Goal: Task Accomplishment & Management: Manage account settings

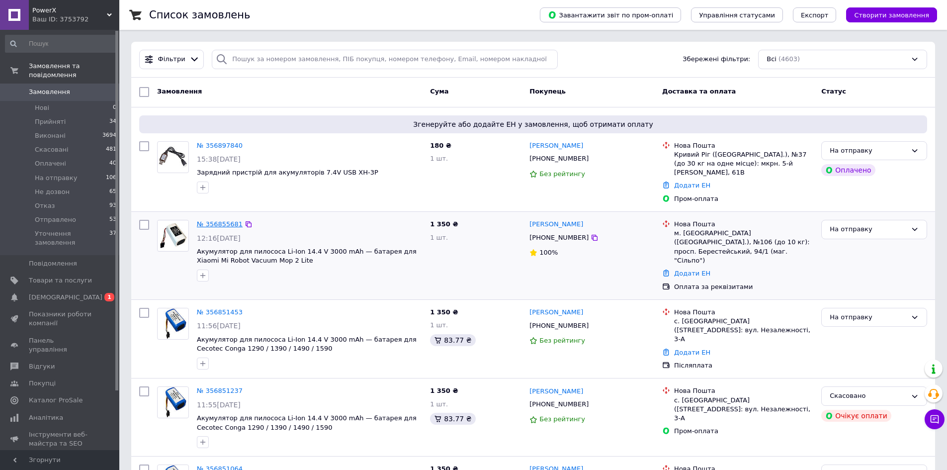
click at [223, 220] on link "№ 356855681" at bounding box center [220, 223] width 46 height 7
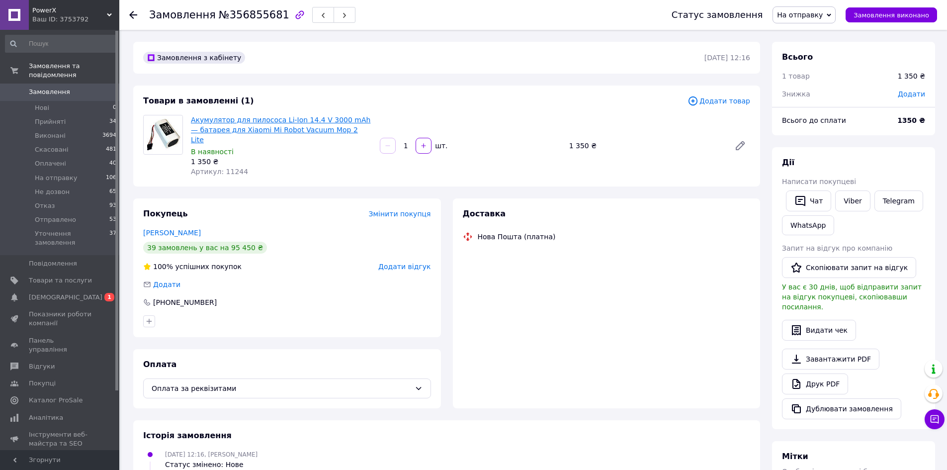
click at [303, 127] on link "Акумулятор для пилососа Li-Ion 14.4 V 3000 mAh — батарея для Xiaomi Mi Robot Va…" at bounding box center [280, 130] width 179 height 28
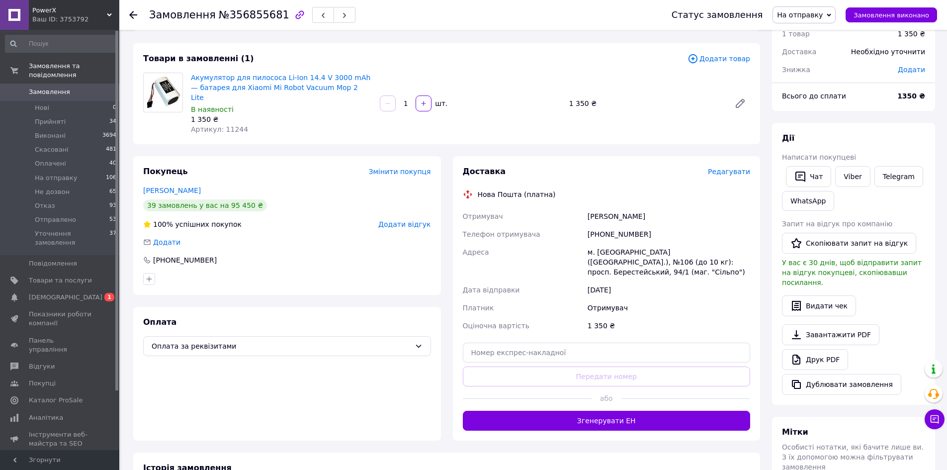
scroll to position [149, 0]
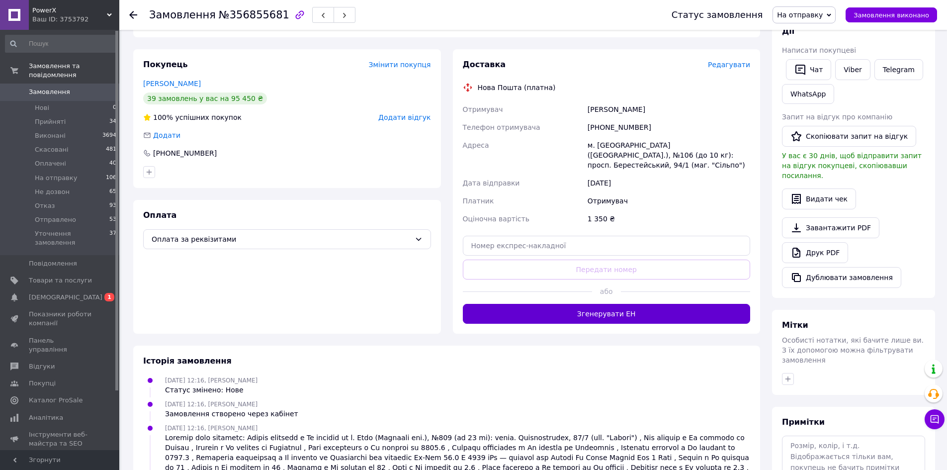
click at [613, 304] on button "Згенерувати ЕН" at bounding box center [607, 314] width 288 height 20
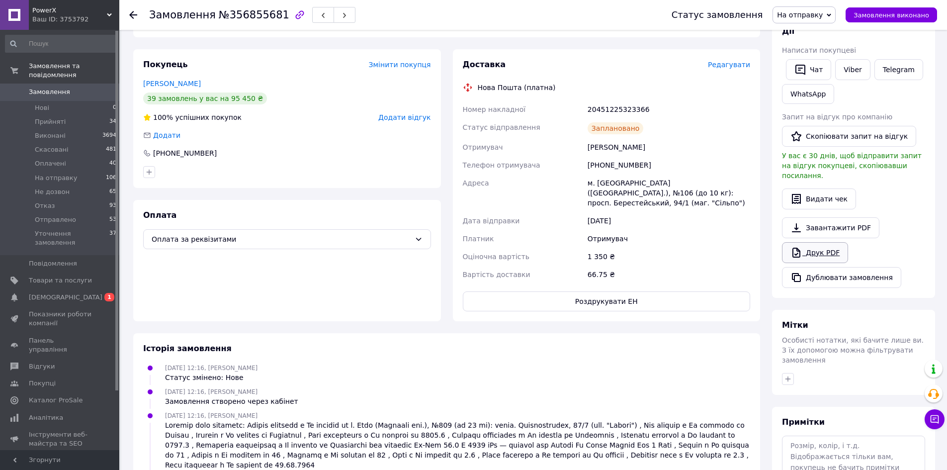
click at [823, 242] on link "Друк PDF" at bounding box center [815, 252] width 66 height 21
click at [39, 87] on span "Замовлення" at bounding box center [49, 91] width 41 height 9
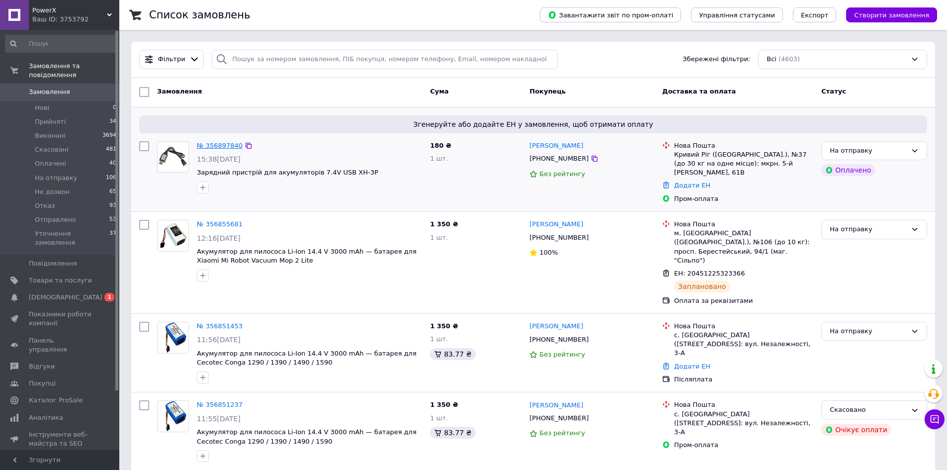
click at [225, 147] on link "№ 356897840" at bounding box center [220, 145] width 46 height 7
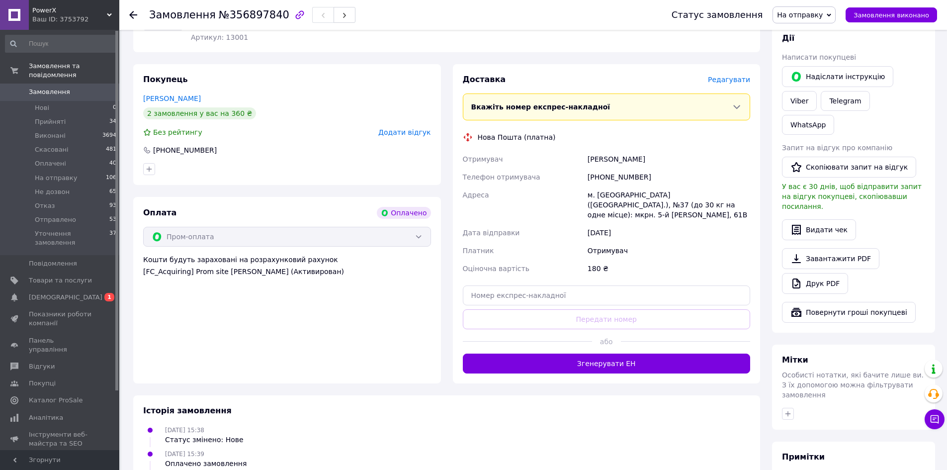
scroll to position [398, 0]
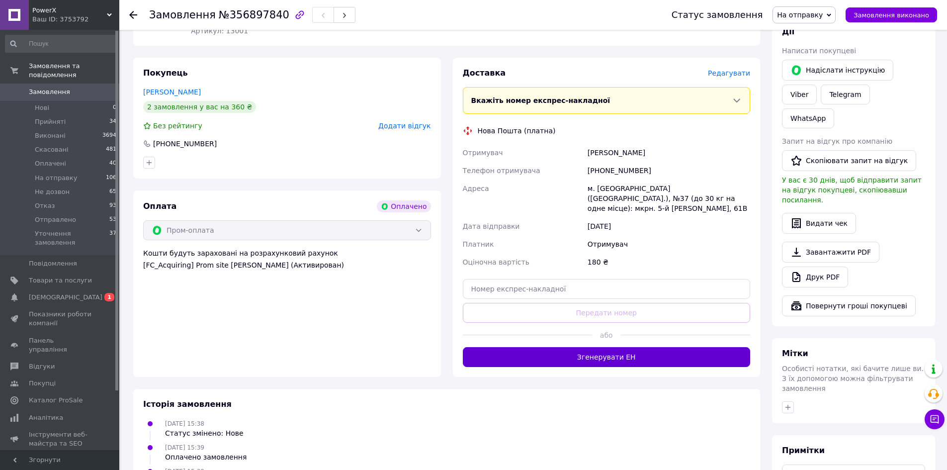
click at [627, 347] on button "Згенерувати ЕН" at bounding box center [607, 357] width 288 height 20
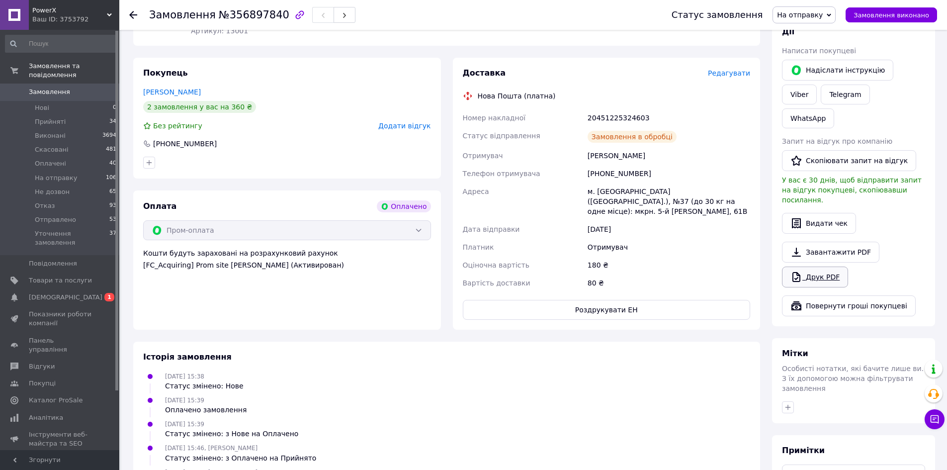
click at [815, 266] on link "Друк PDF" at bounding box center [815, 276] width 66 height 21
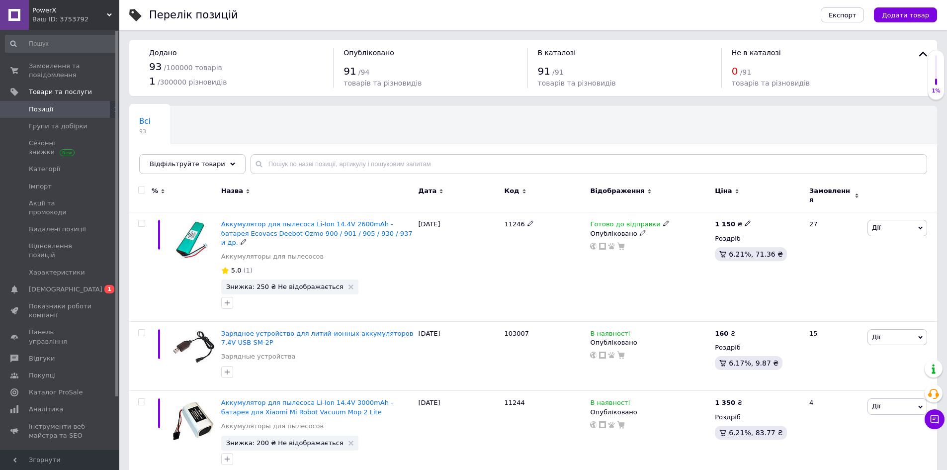
scroll to position [63, 0]
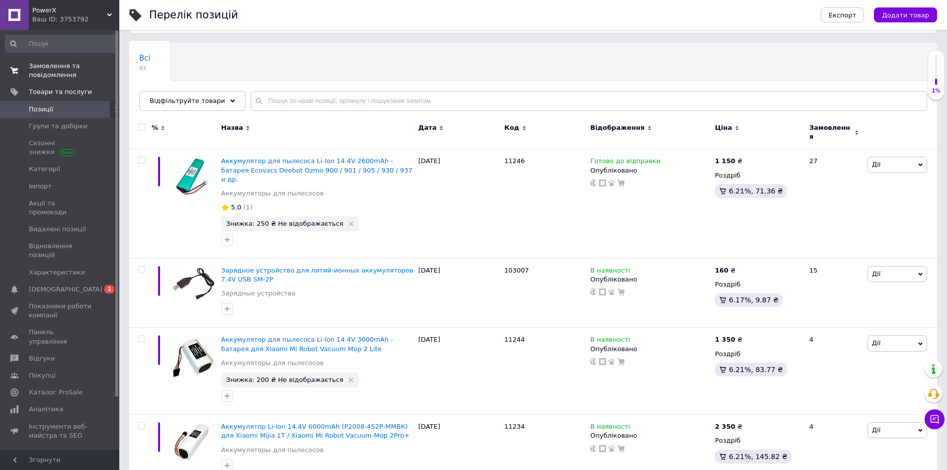
click at [46, 62] on span "Замовлення та повідомлення" at bounding box center [60, 71] width 63 height 18
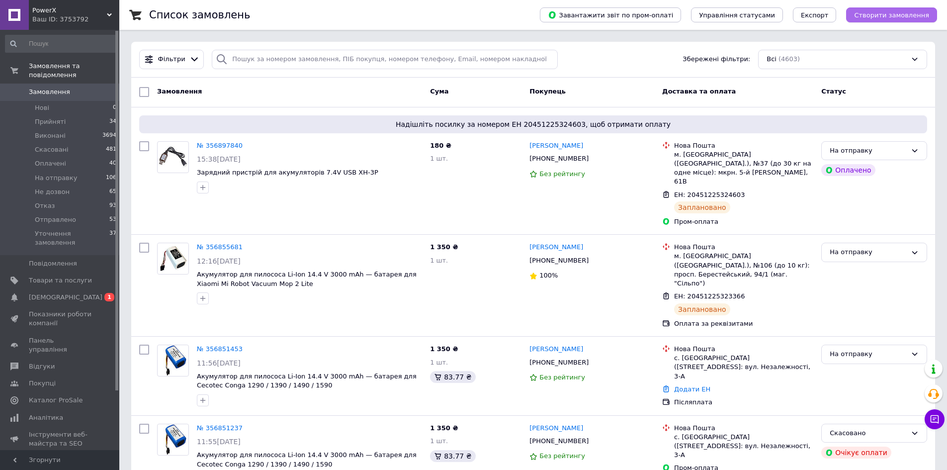
click at [896, 16] on span "Створити замовлення" at bounding box center [891, 14] width 75 height 7
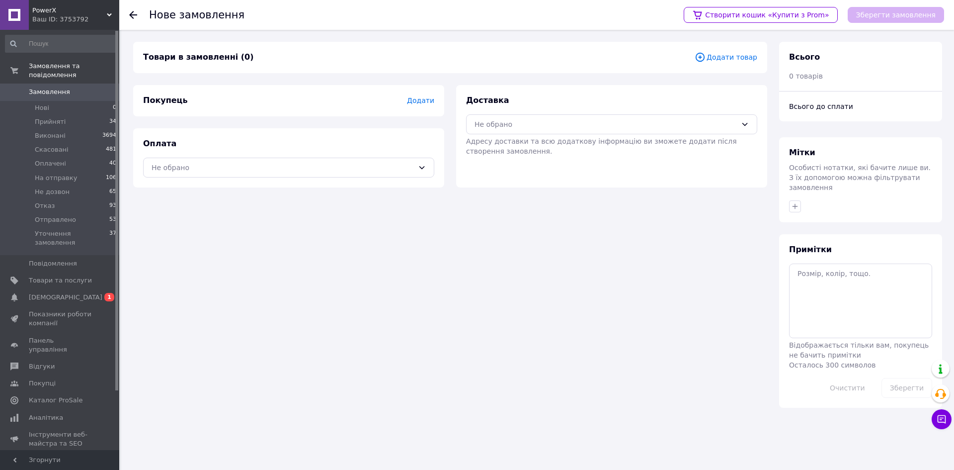
click at [418, 103] on span "Додати" at bounding box center [420, 100] width 27 height 8
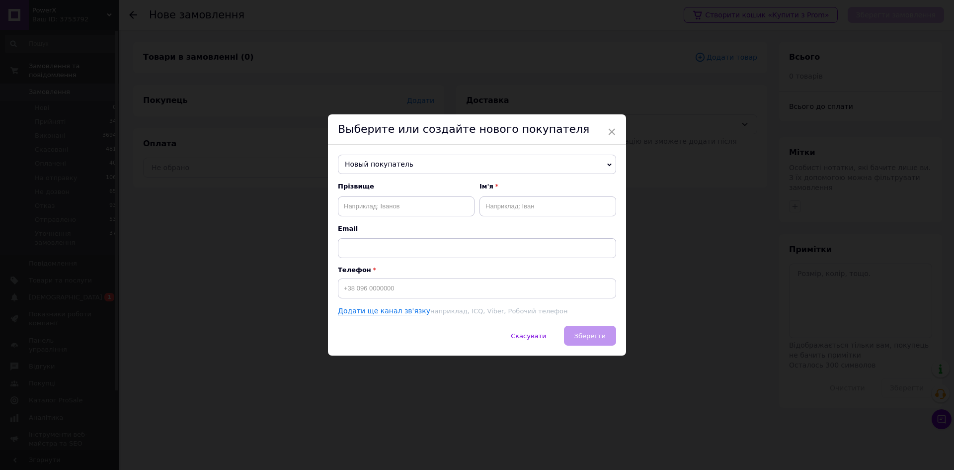
click at [388, 167] on span "Новый покупатель" at bounding box center [477, 165] width 278 height 20
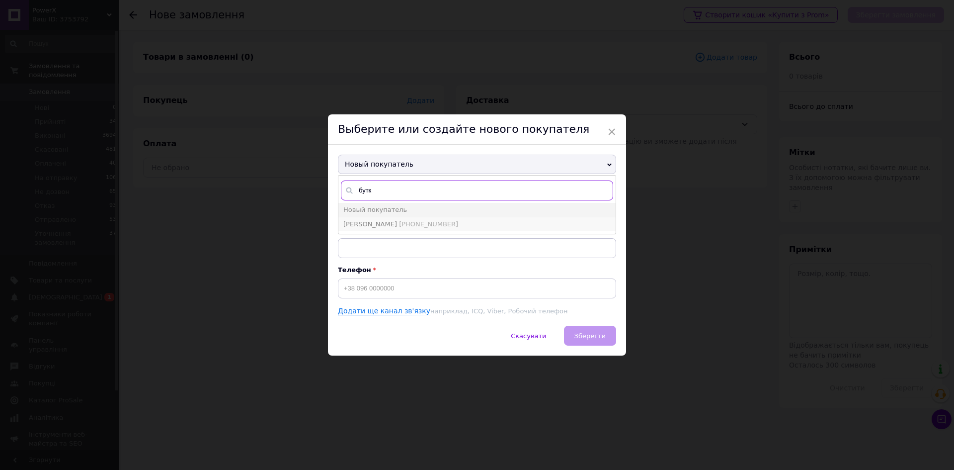
type input "бутк"
click at [416, 223] on span "[PHONE_NUMBER]" at bounding box center [428, 223] width 59 height 7
type input "[PERSON_NAME]"
type input "[PHONE_NUMBER]"
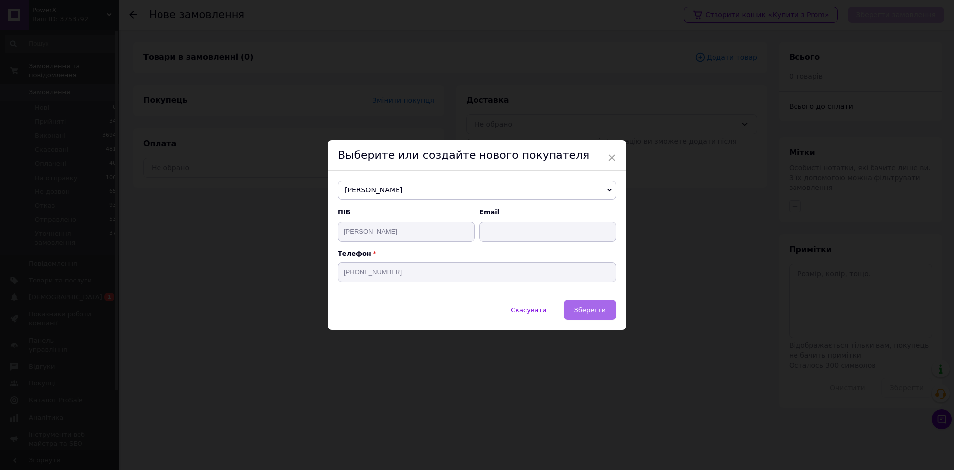
click at [603, 307] on span "Зберегти" at bounding box center [589, 309] width 31 height 7
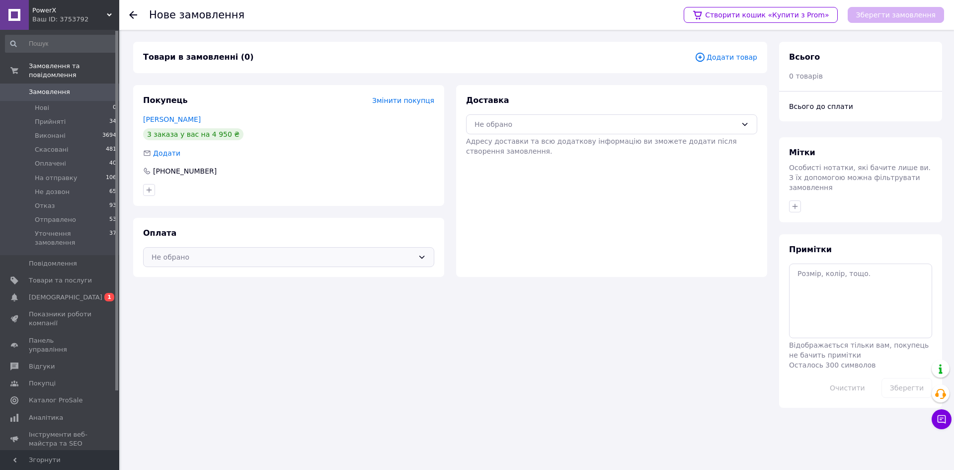
click at [325, 261] on div "Не обрано" at bounding box center [283, 256] width 262 height 11
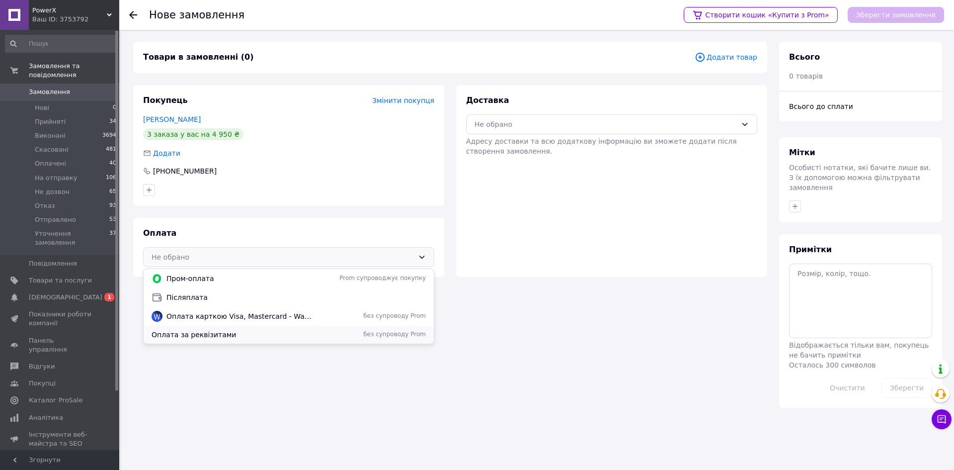
click at [277, 338] on span "Оплата за реквізитами" at bounding box center [233, 334] width 163 height 10
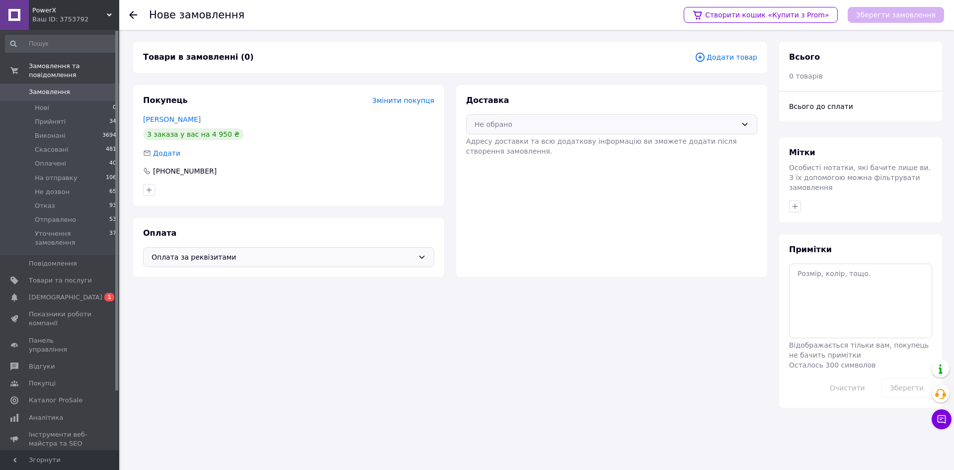
click at [729, 123] on div "Не обрано" at bounding box center [606, 124] width 262 height 11
click at [638, 145] on span "Нова Пошта (платна)" at bounding box center [618, 146] width 259 height 10
click at [732, 57] on span "Додати товар" at bounding box center [726, 57] width 63 height 11
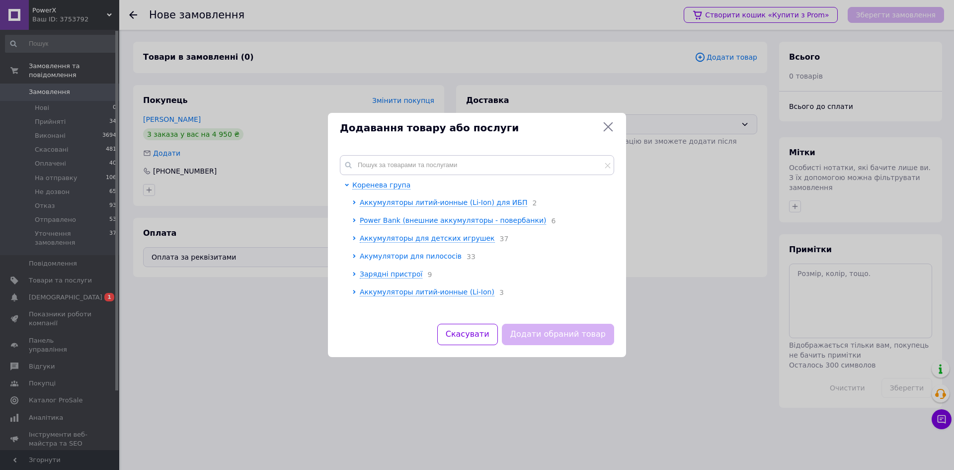
click at [354, 255] on icon at bounding box center [354, 256] width 2 height 4
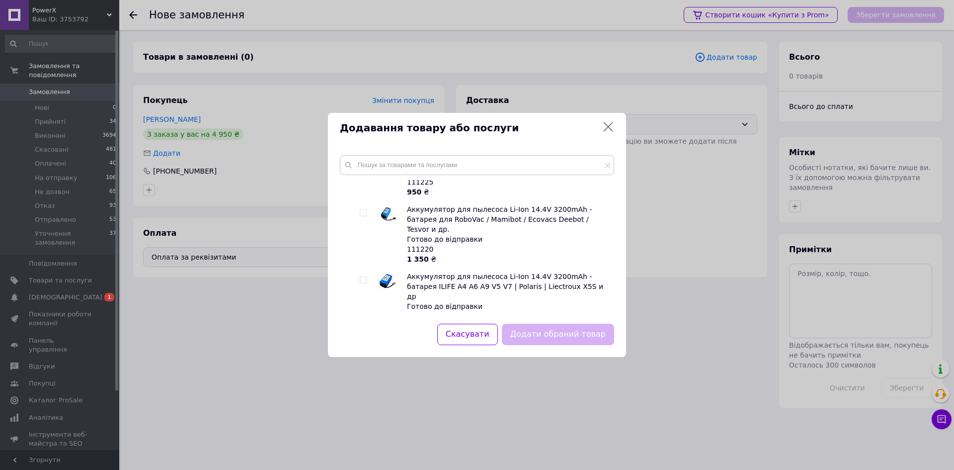
scroll to position [248, 0]
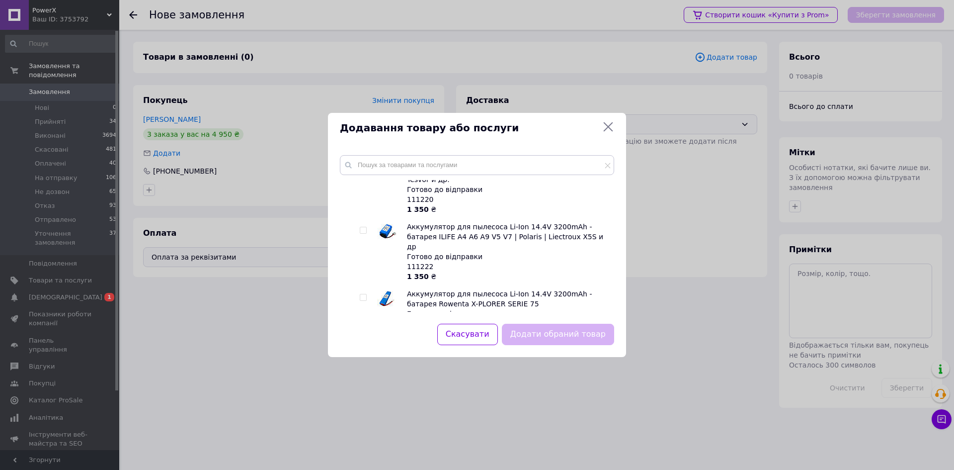
click at [363, 294] on input "checkbox" at bounding box center [363, 297] width 6 height 6
checkbox input "true"
click at [570, 337] on button "Додати обраний товар" at bounding box center [558, 333] width 112 height 21
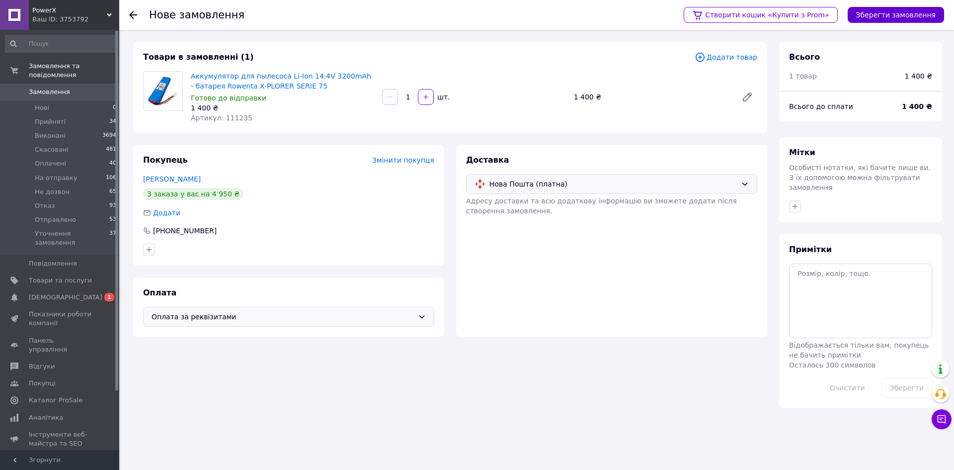
click at [893, 12] on button "Зберегти замовлення" at bounding box center [896, 15] width 96 height 16
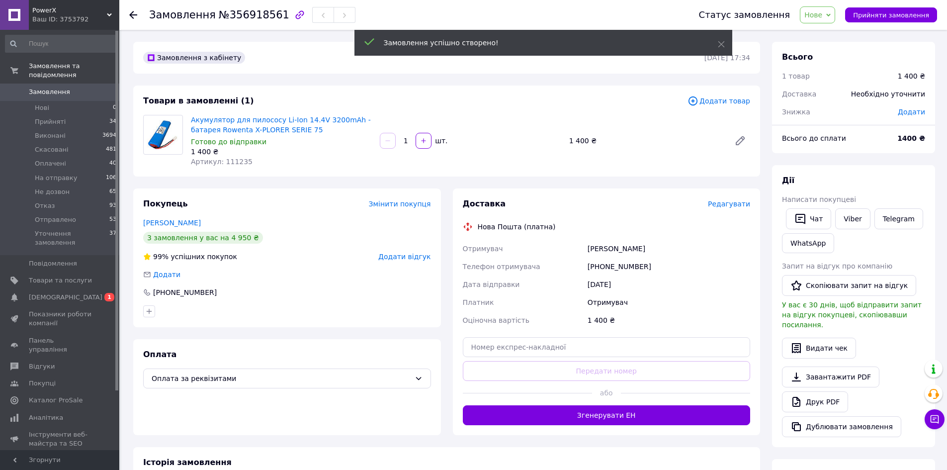
click at [731, 204] on span "Редагувати" at bounding box center [729, 204] width 42 height 8
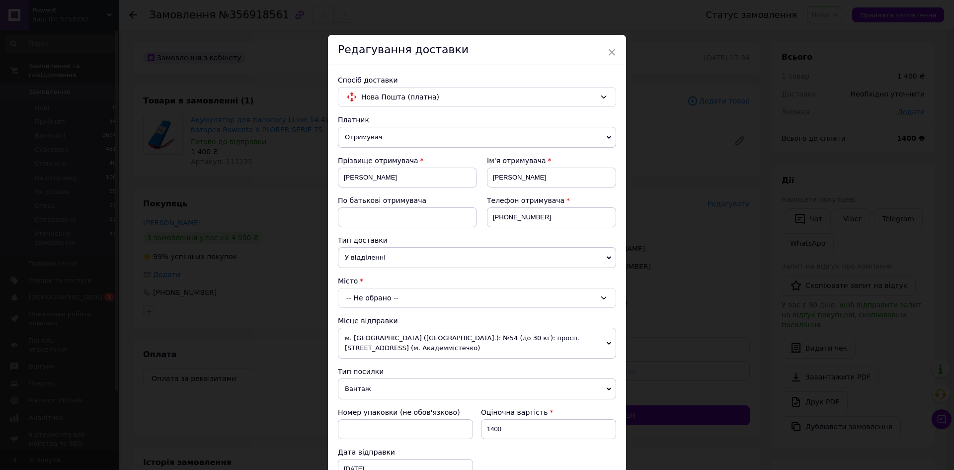
click at [428, 302] on div "-- Не обрано --" at bounding box center [477, 298] width 278 height 20
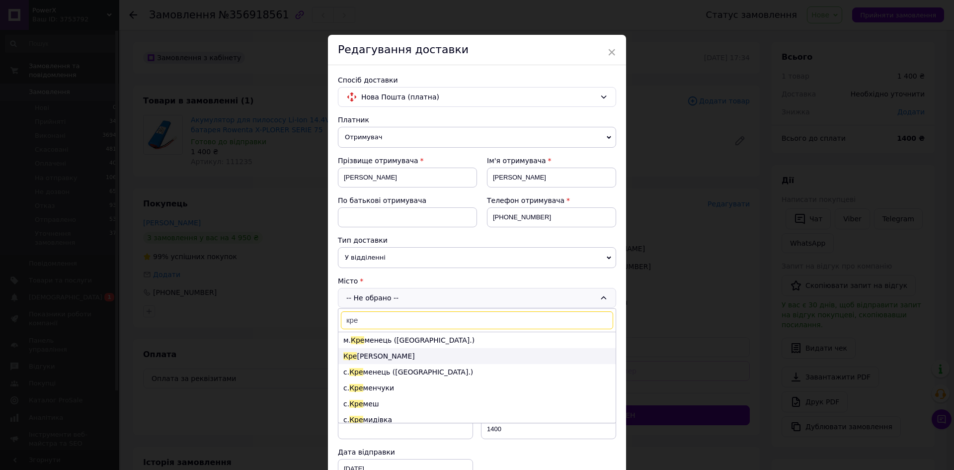
type input "кре"
click at [400, 357] on li "[PERSON_NAME]" at bounding box center [476, 356] width 277 height 16
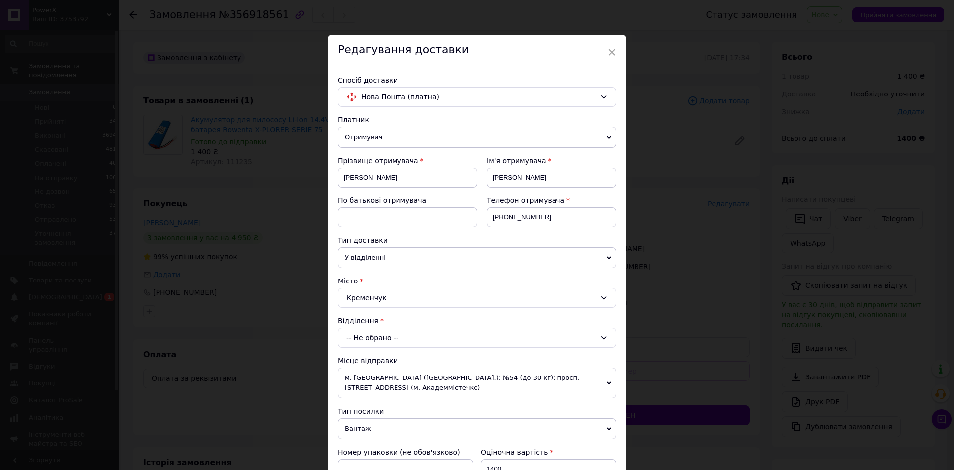
click at [417, 338] on div "-- Не обрано --" at bounding box center [477, 337] width 278 height 20
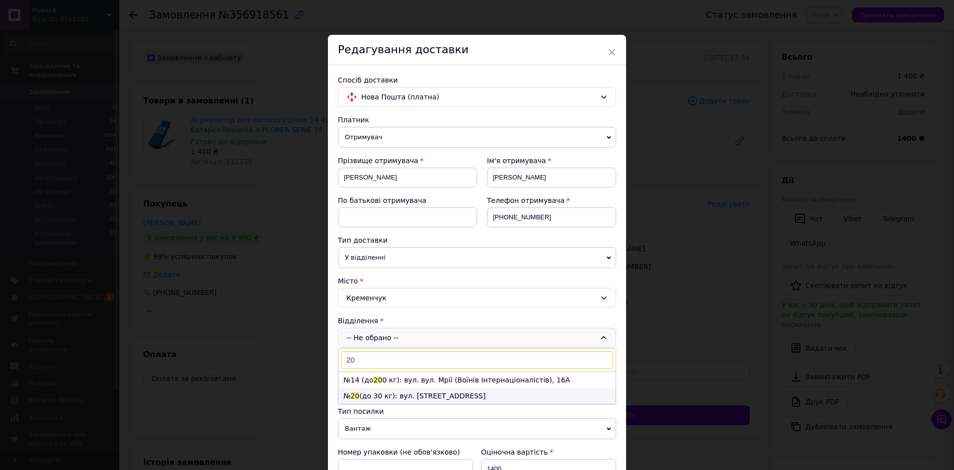
type input "20"
click at [437, 393] on li "№ 20 (до 30 кг): вул. [STREET_ADDRESS]" at bounding box center [476, 396] width 277 height 16
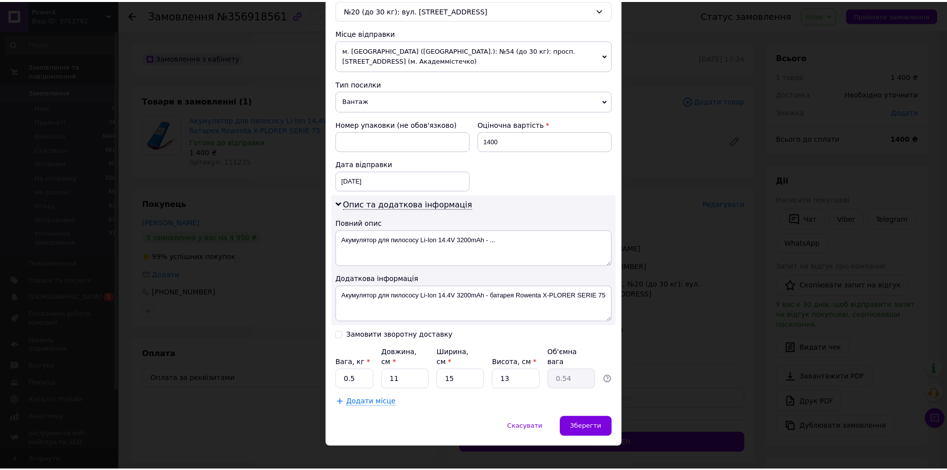
scroll to position [329, 0]
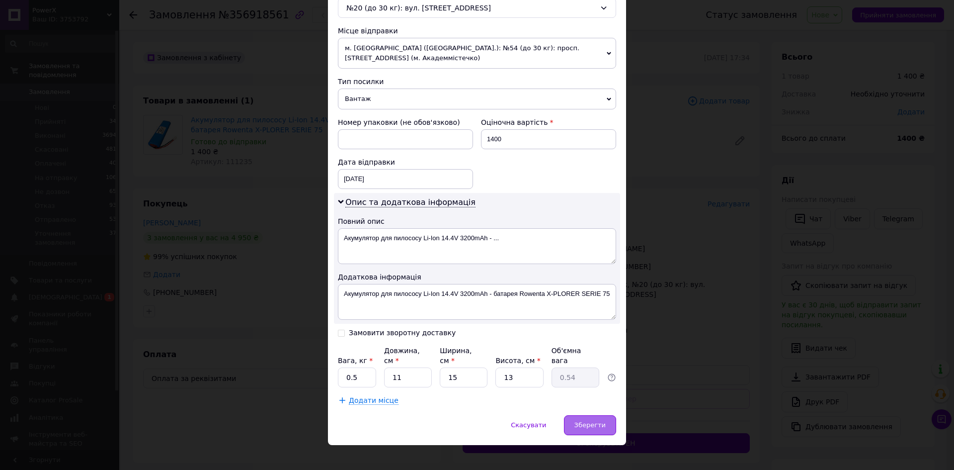
click at [585, 421] on span "Зберегти" at bounding box center [589, 424] width 31 height 7
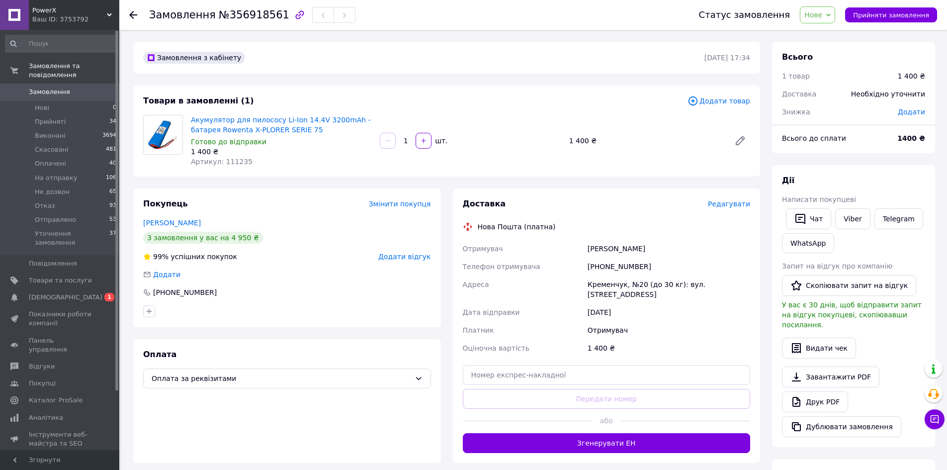
click at [822, 15] on span "Нове" at bounding box center [813, 15] width 18 height 8
click at [826, 32] on li "Прийнято" at bounding box center [844, 34] width 88 height 15
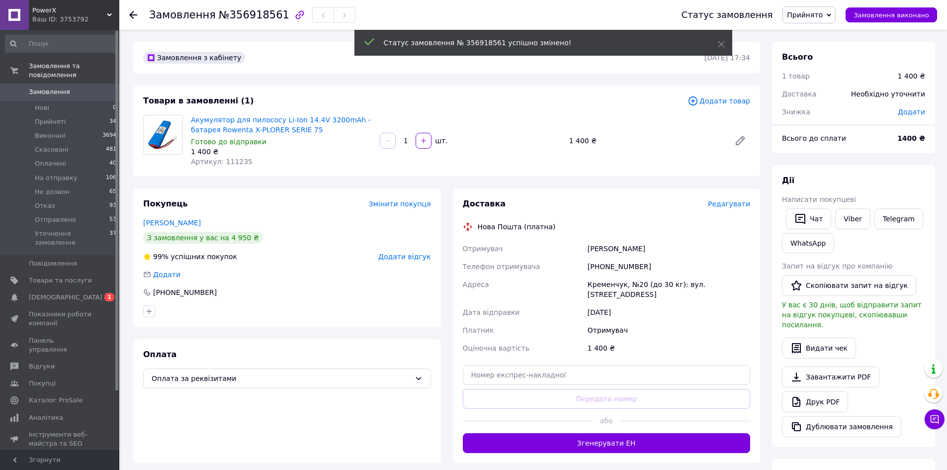
click at [819, 17] on span "Прийнято" at bounding box center [805, 15] width 36 height 8
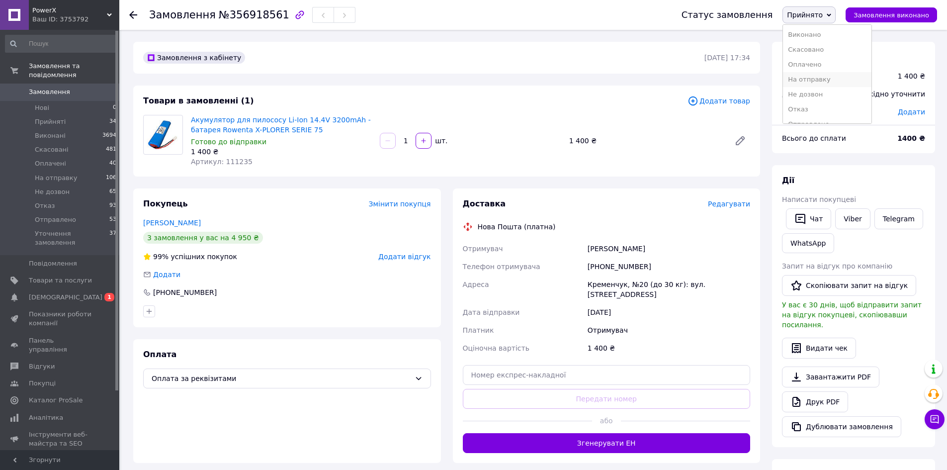
click at [816, 79] on li "На отправку" at bounding box center [827, 79] width 88 height 15
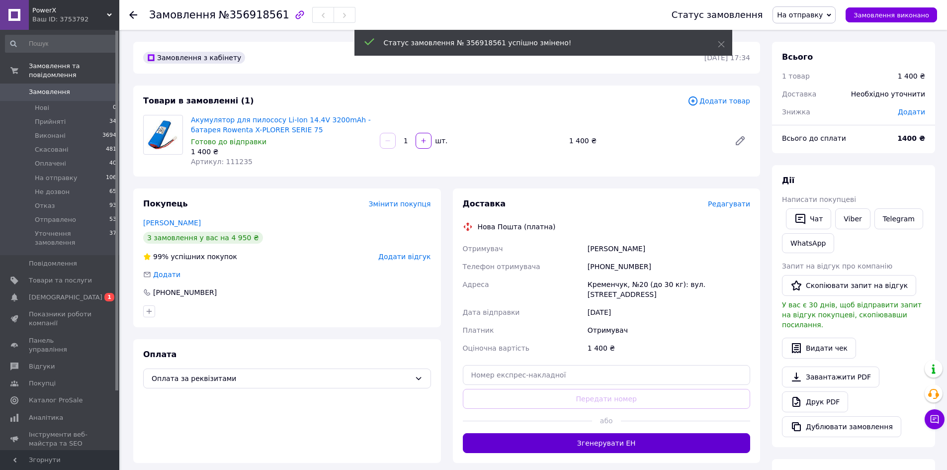
click at [624, 433] on button "Згенерувати ЕН" at bounding box center [607, 443] width 288 height 20
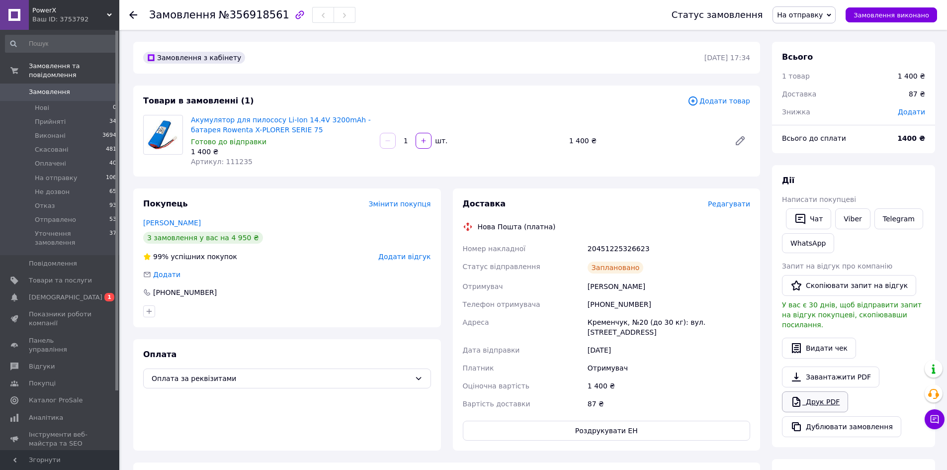
click at [831, 391] on link "Друк PDF" at bounding box center [815, 401] width 66 height 21
click at [41, 87] on span "Замовлення" at bounding box center [49, 91] width 41 height 9
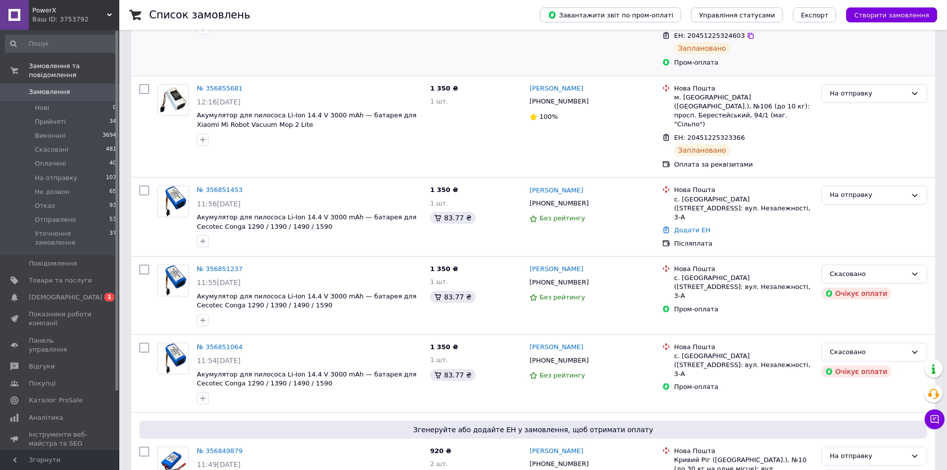
scroll to position [248, 0]
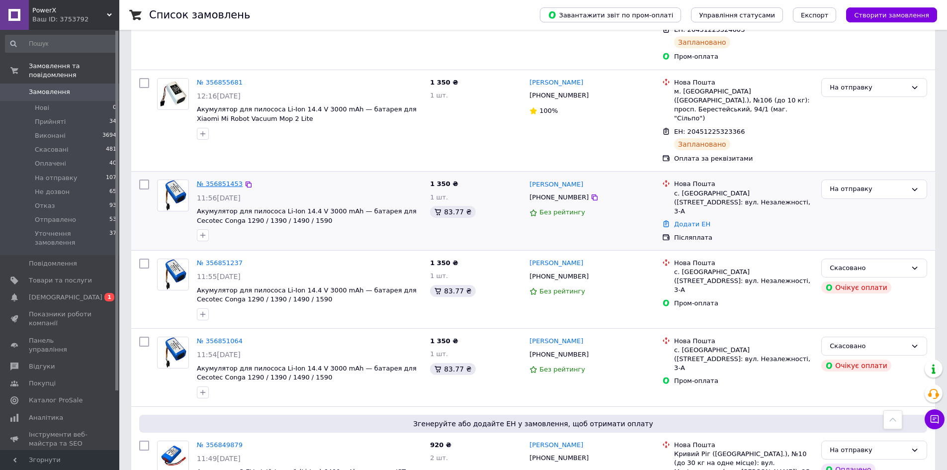
click at [220, 180] on link "№ 356851453" at bounding box center [220, 183] width 46 height 7
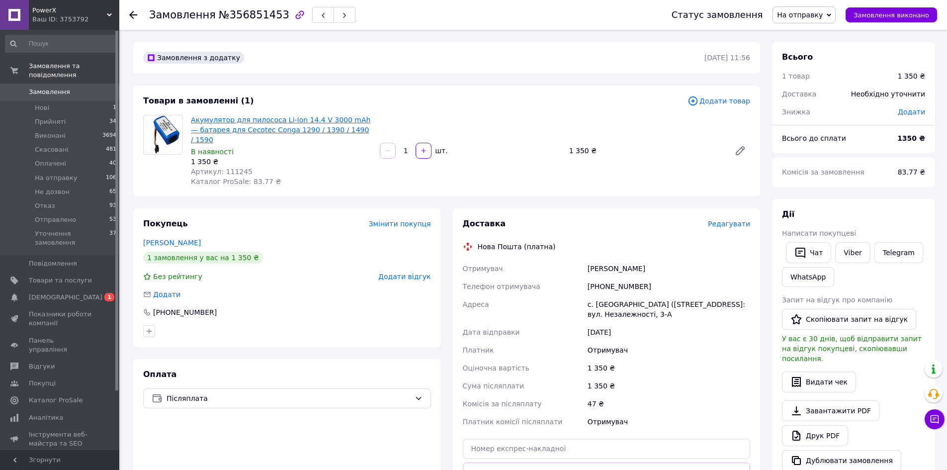
click at [304, 125] on link "Акумулятор для пилососа Li-Ion 14.4 V 3000 mAh — батарея для Cecotec Conga 1290…" at bounding box center [280, 130] width 179 height 28
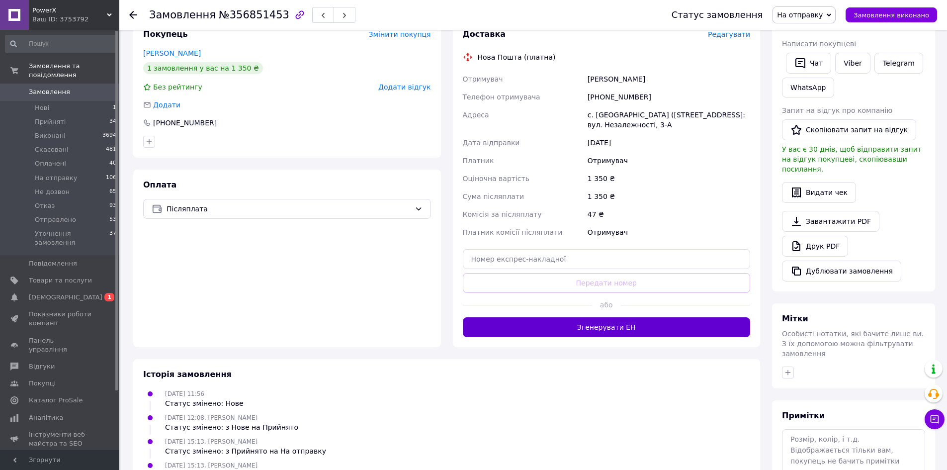
scroll to position [199, 0]
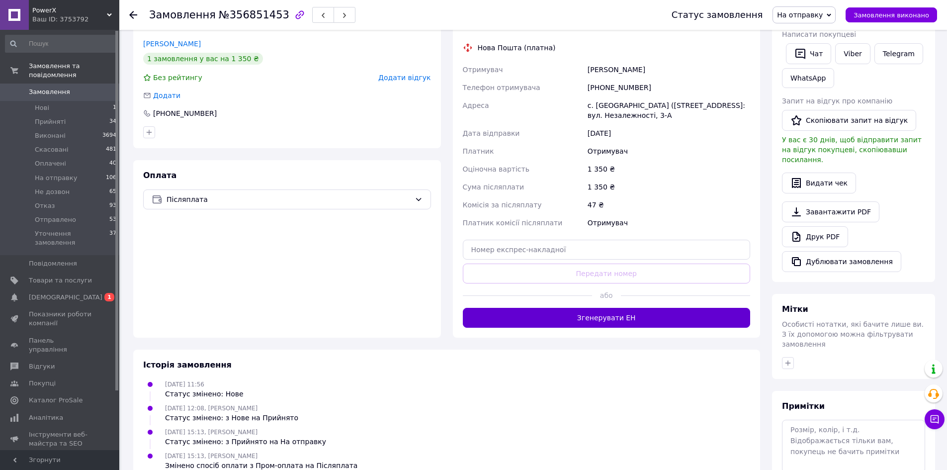
click at [627, 309] on button "Згенерувати ЕН" at bounding box center [607, 318] width 288 height 20
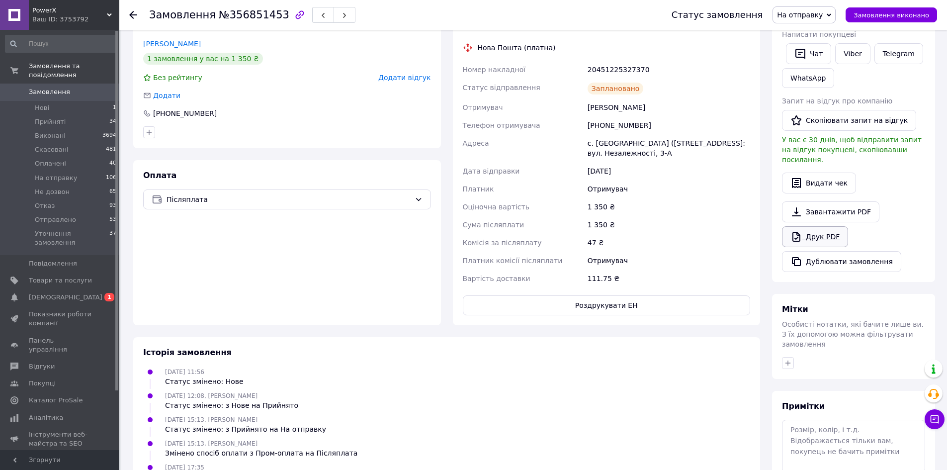
click at [815, 227] on link "Друк PDF" at bounding box center [815, 236] width 66 height 21
click at [54, 87] on span "Замовлення" at bounding box center [49, 91] width 41 height 9
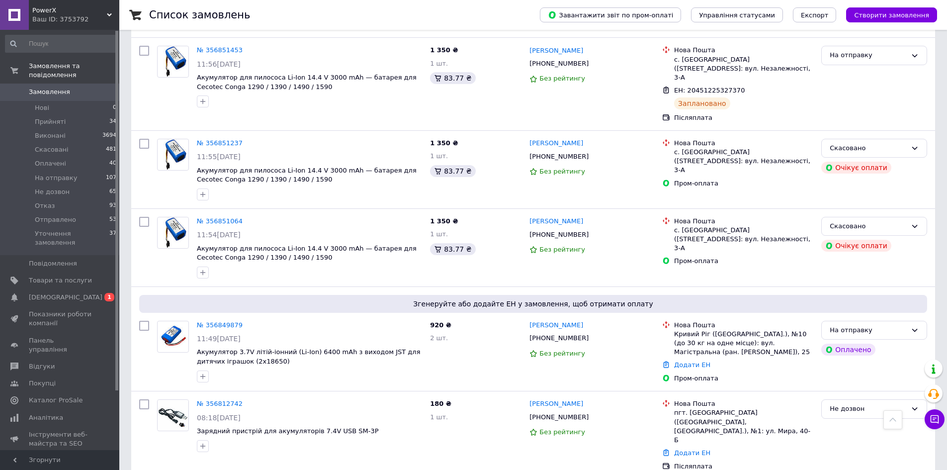
scroll to position [398, 0]
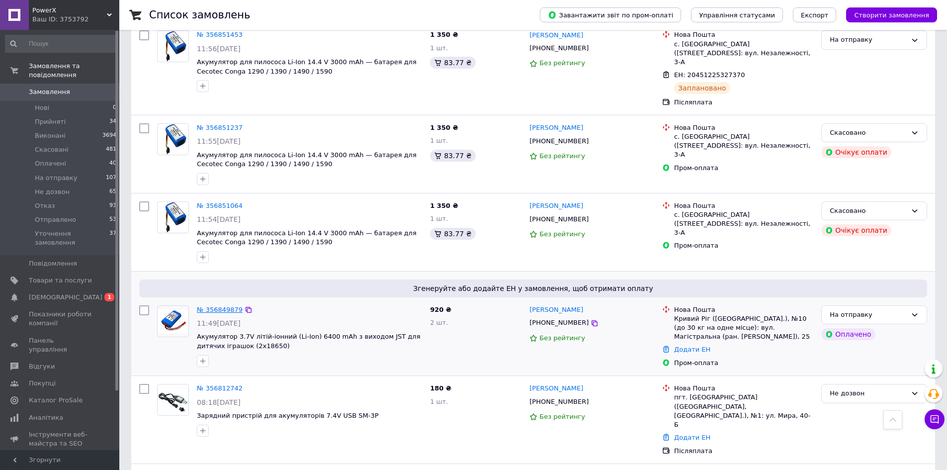
click at [222, 306] on link "№ 356849879" at bounding box center [220, 309] width 46 height 7
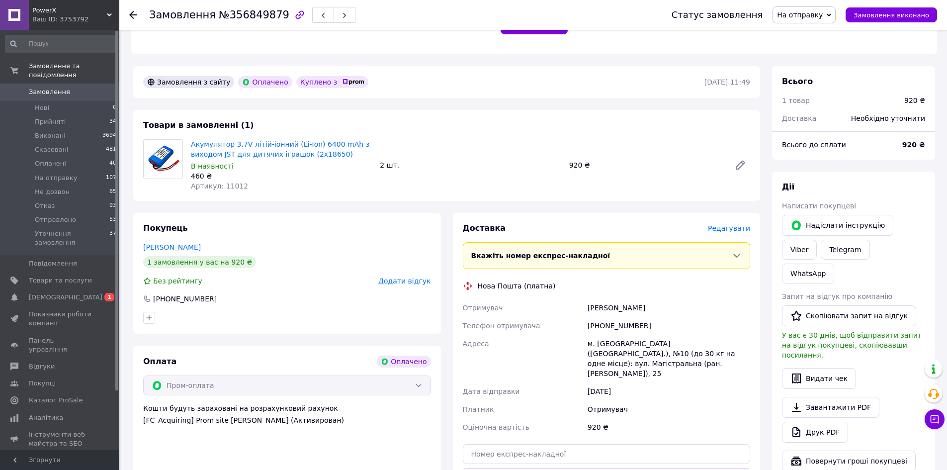
scroll to position [348, 0]
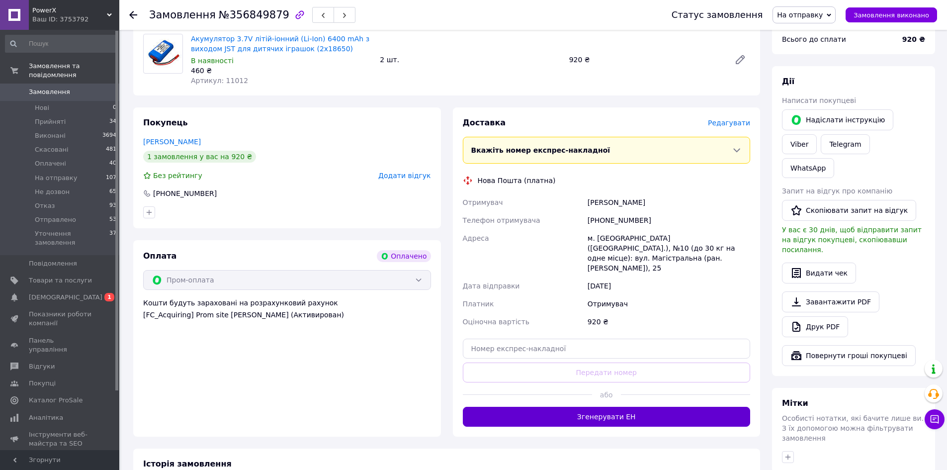
click at [629, 406] on button "Згенерувати ЕН" at bounding box center [607, 416] width 288 height 20
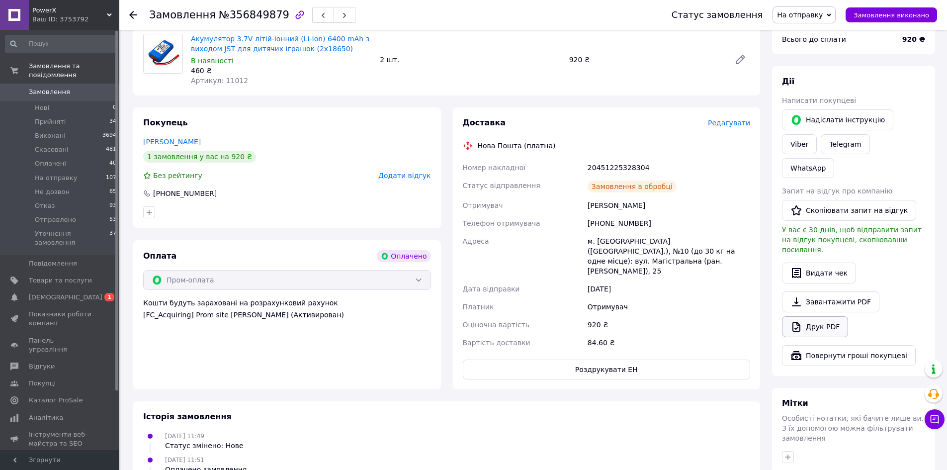
click at [815, 316] on link "Друк PDF" at bounding box center [815, 326] width 66 height 21
click at [47, 87] on span "Замовлення" at bounding box center [49, 91] width 41 height 9
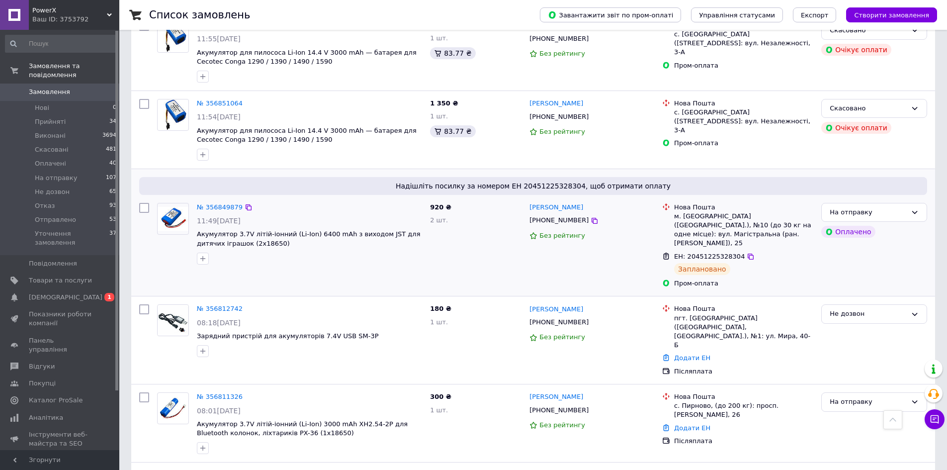
scroll to position [596, 0]
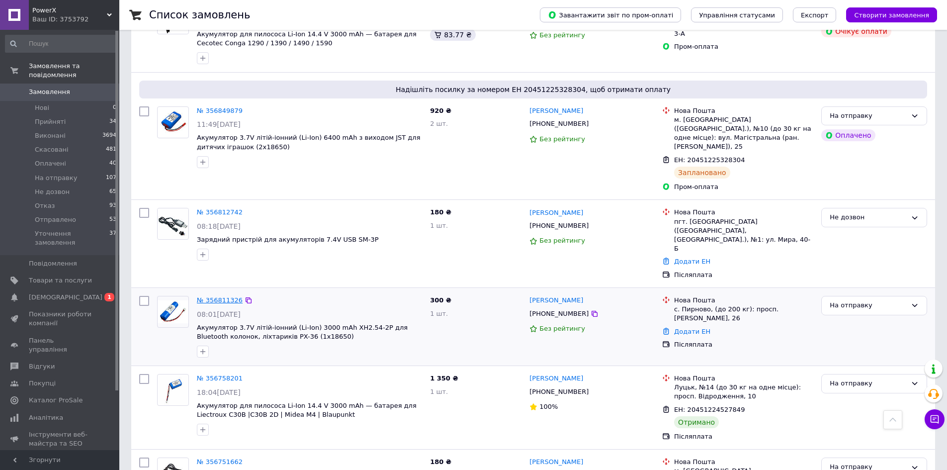
click at [217, 296] on link "№ 356811326" at bounding box center [220, 299] width 46 height 7
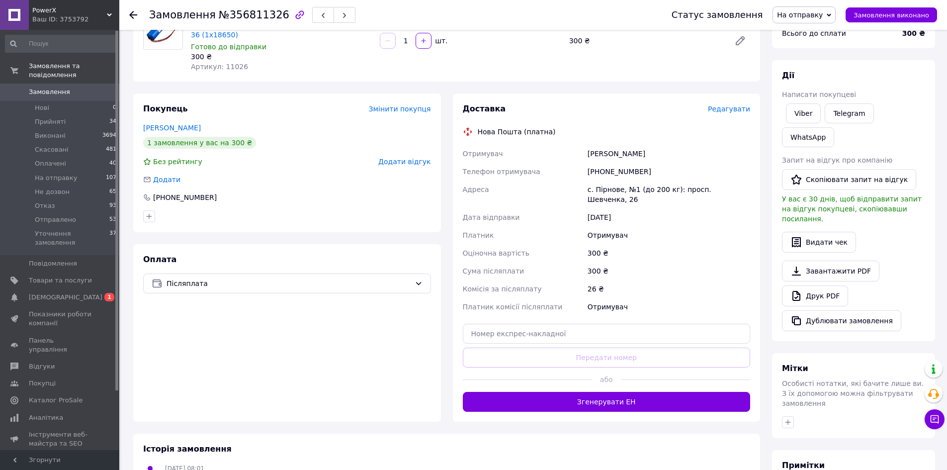
scroll to position [50, 0]
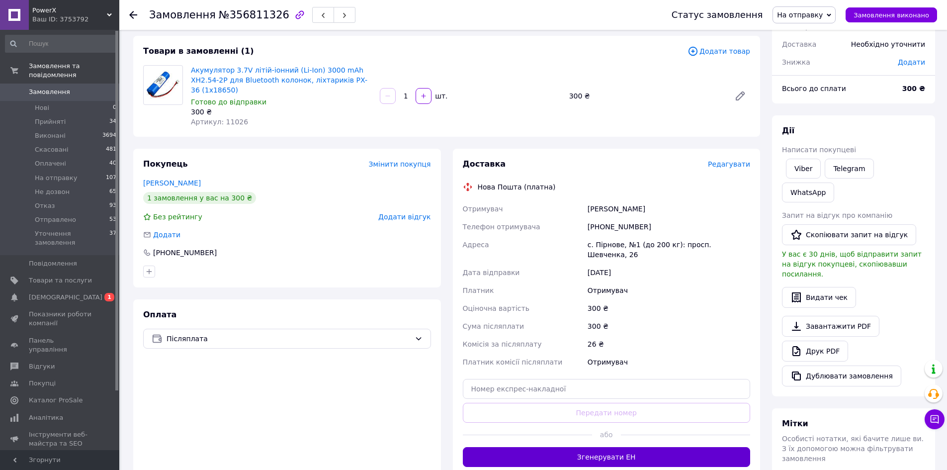
click at [621, 447] on button "Згенерувати ЕН" at bounding box center [607, 457] width 288 height 20
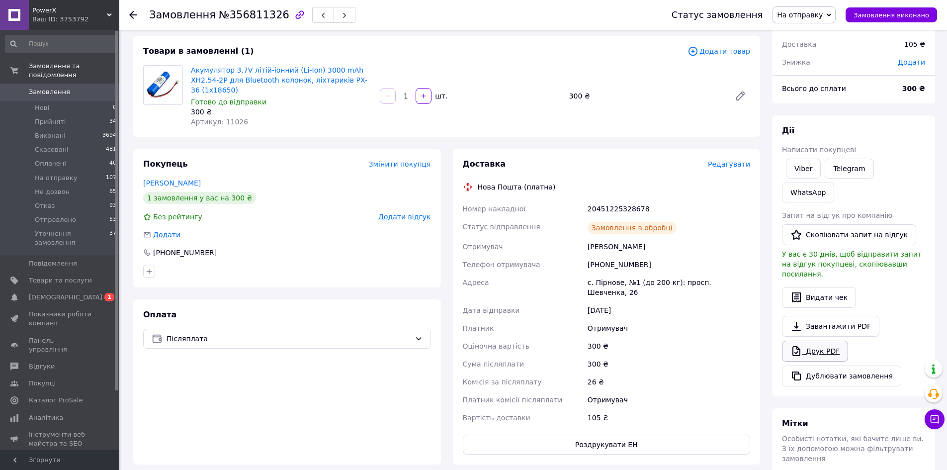
click at [818, 340] on link "Друк PDF" at bounding box center [815, 350] width 66 height 21
